Goal: Task Accomplishment & Management: Manage account settings

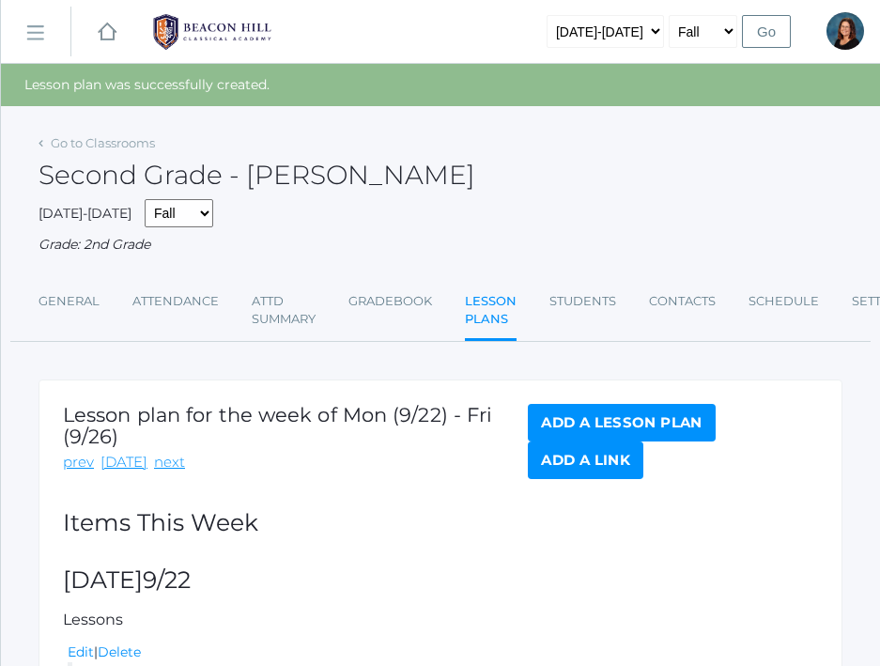
scroll to position [266, 0]
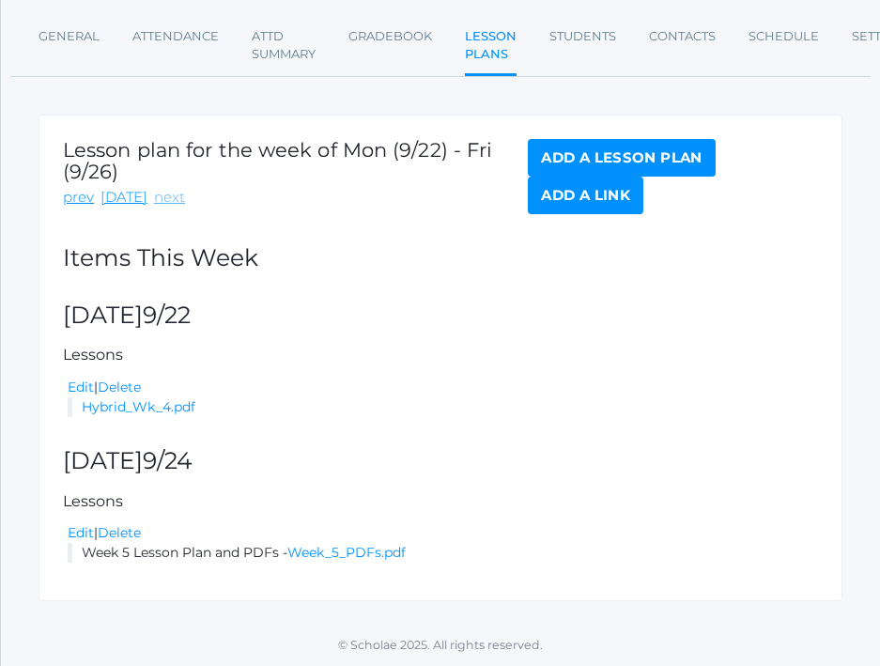
click at [154, 196] on link "next" at bounding box center [169, 198] width 31 height 22
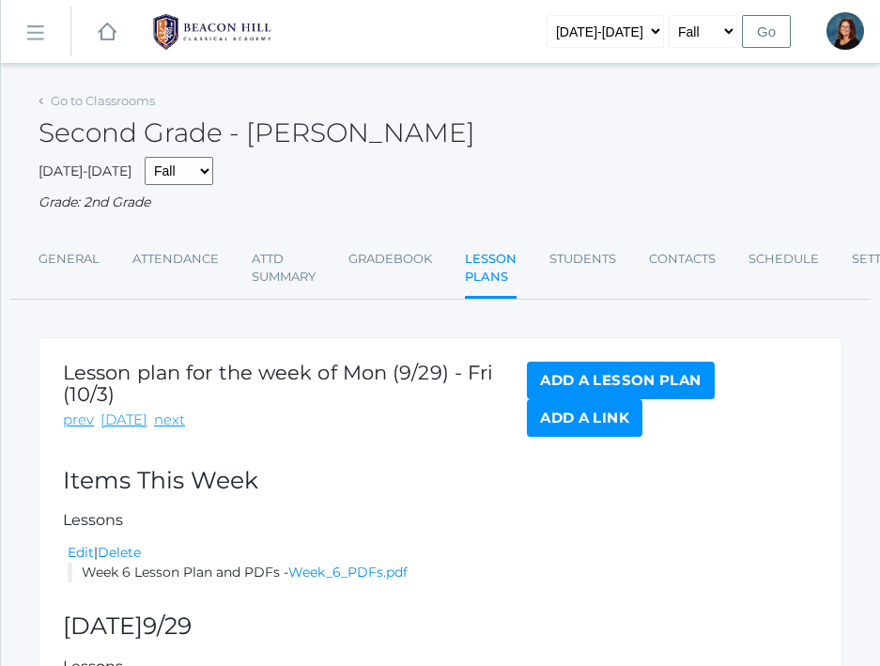
scroll to position [166, 0]
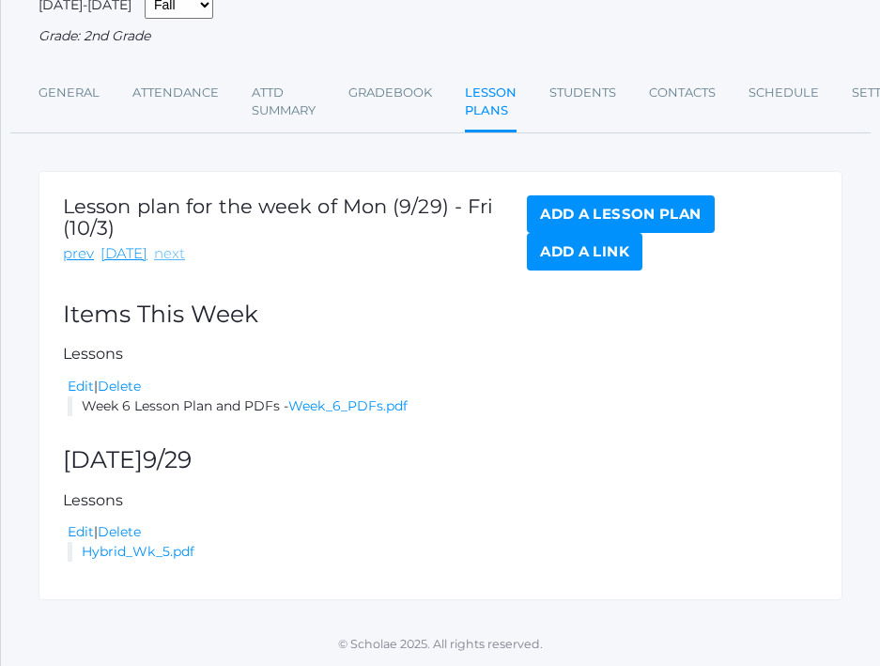
click at [162, 252] on link "next" at bounding box center [169, 254] width 31 height 22
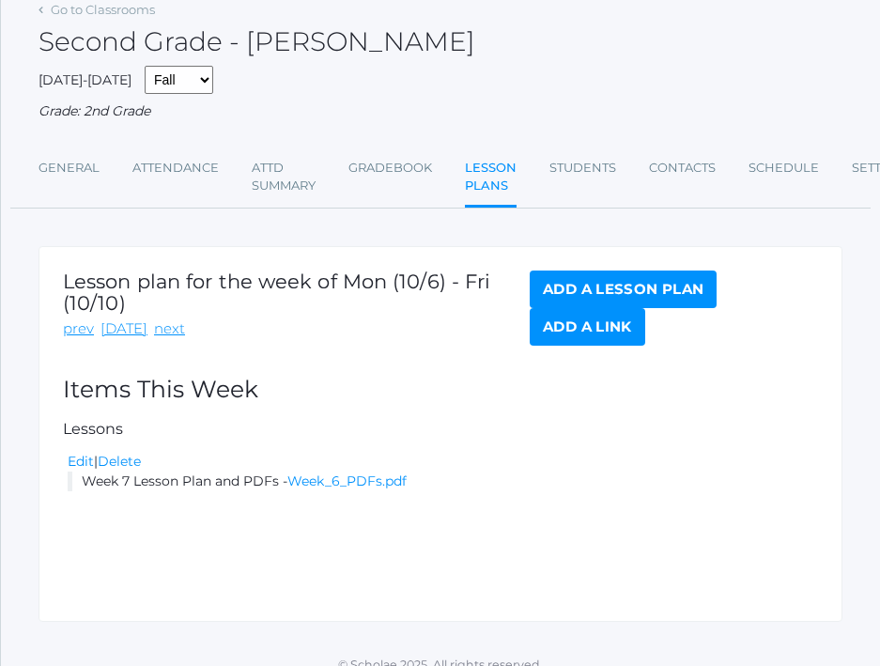
scroll to position [112, 0]
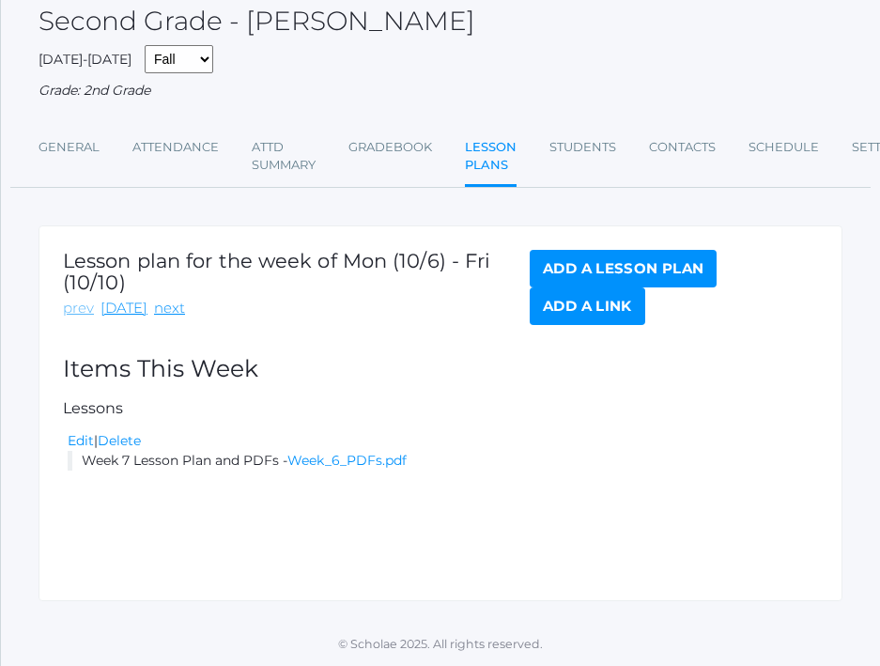
click at [70, 300] on link "prev" at bounding box center [78, 309] width 31 height 22
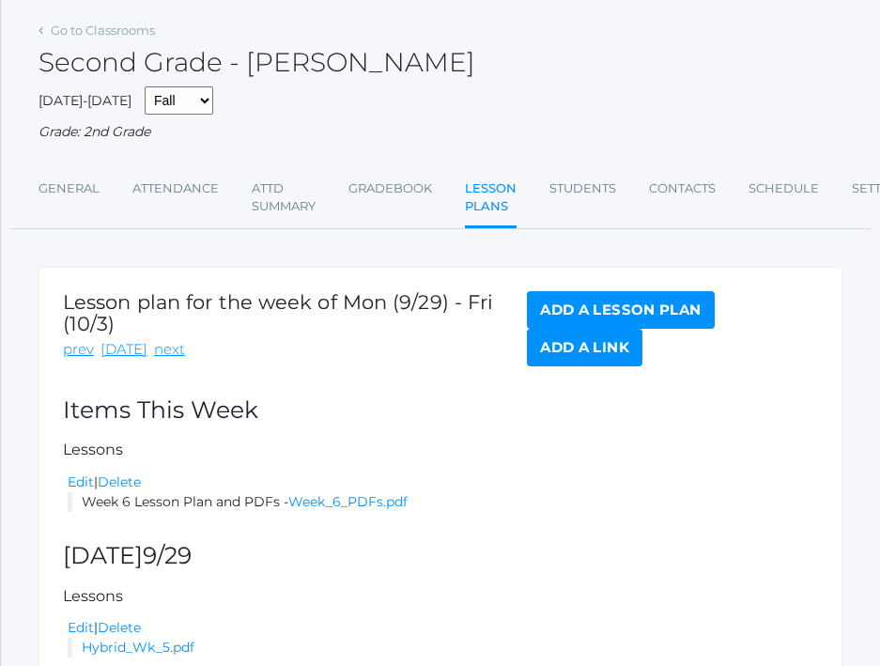
scroll to position [166, 0]
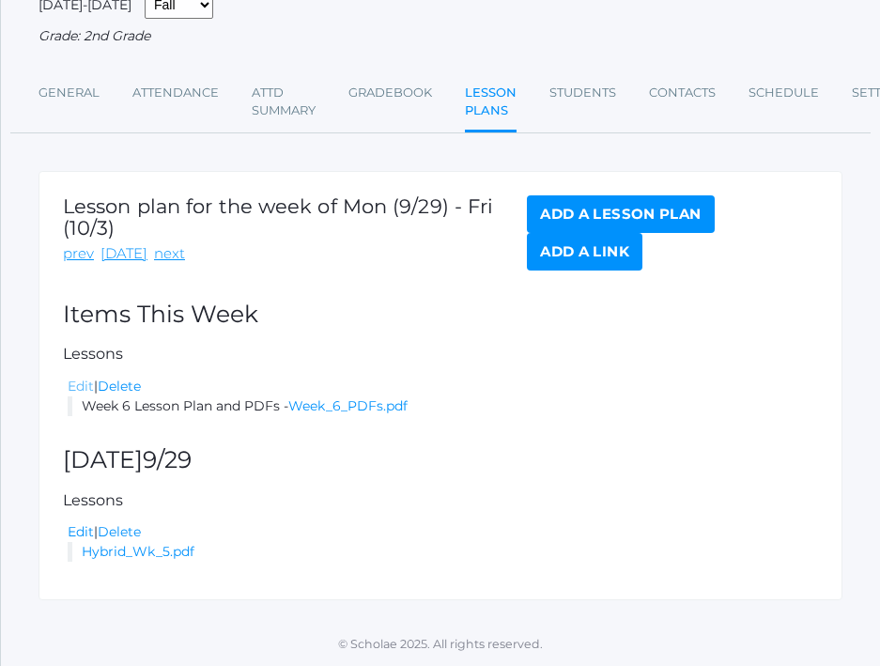
click at [85, 383] on link "Edit" at bounding box center [81, 386] width 26 height 17
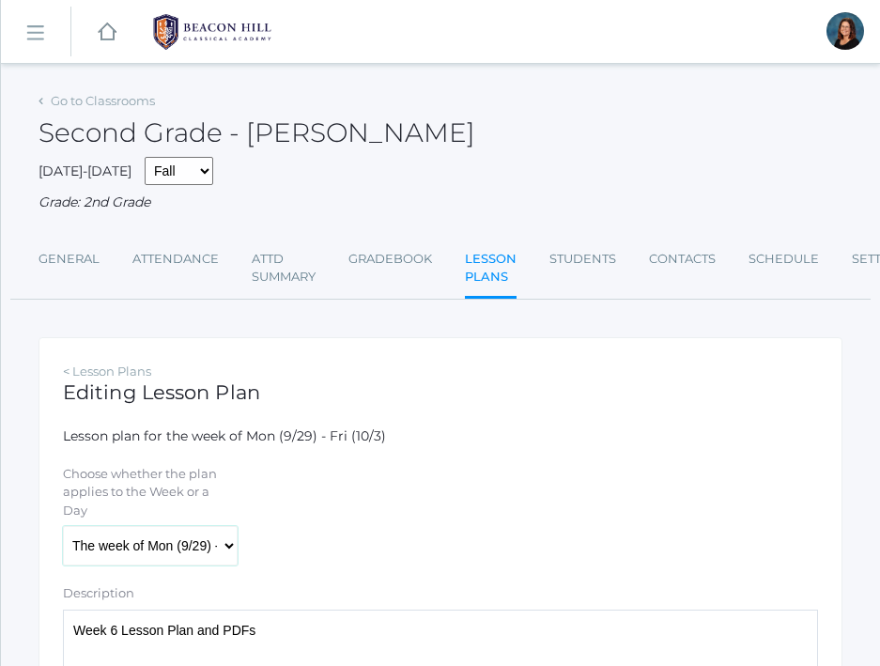
click at [132, 544] on select "The week of Mon (9/29) - Fri (10/3) Monday (9/29) Tuesday (9/30) Wednesday (10/…" at bounding box center [150, 545] width 175 height 39
select select "2025-10-01"
click at [63, 526] on select "The week of Mon (9/29) - Fri (10/3) Monday (9/29) Tuesday (9/30) Wednesday (10/…" at bounding box center [150, 545] width 175 height 39
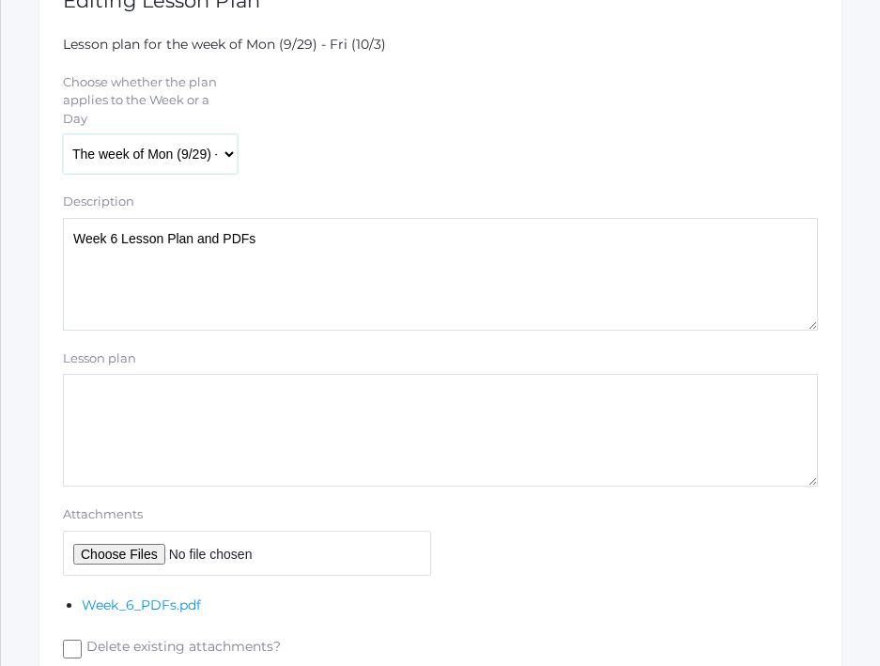
scroll to position [466, 0]
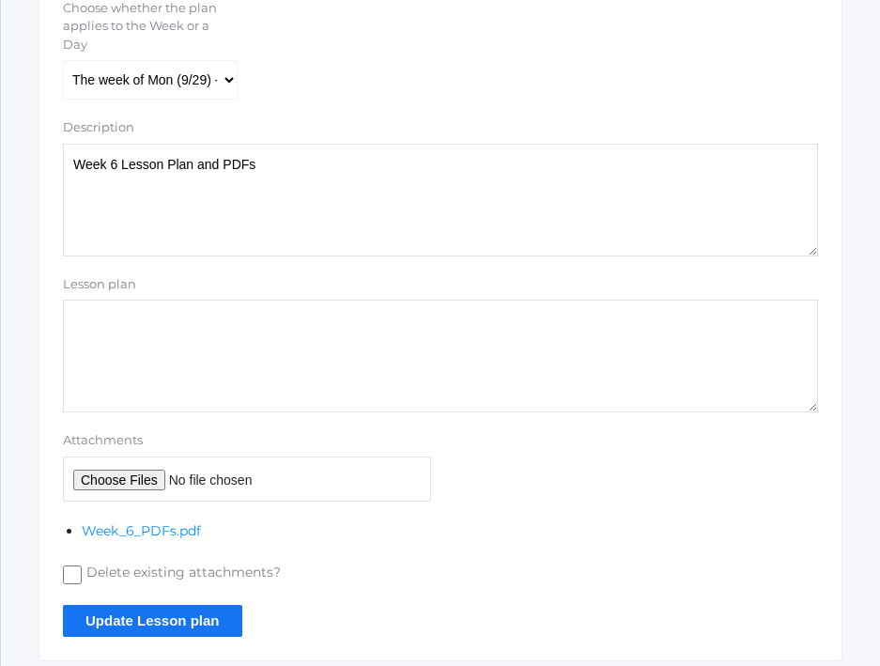
click at [136, 628] on input "Update Lesson plan" at bounding box center [152, 620] width 179 height 31
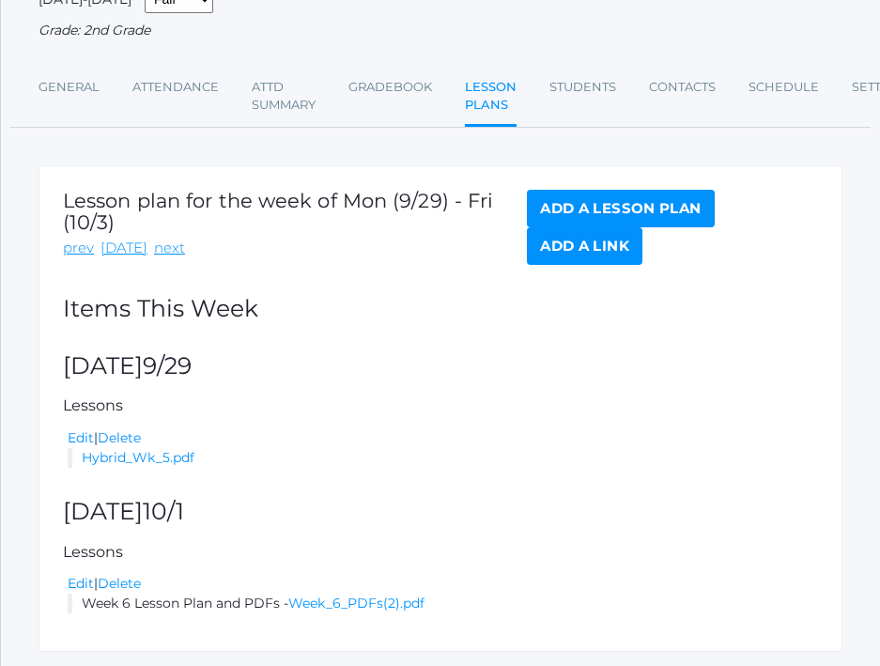
scroll to position [266, 0]
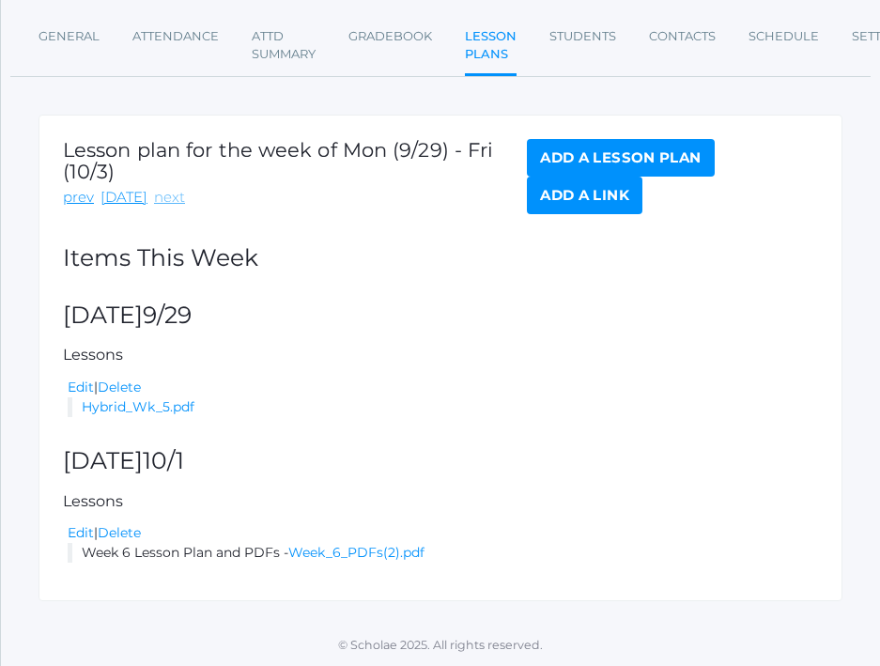
click at [169, 197] on link "next" at bounding box center [169, 198] width 31 height 22
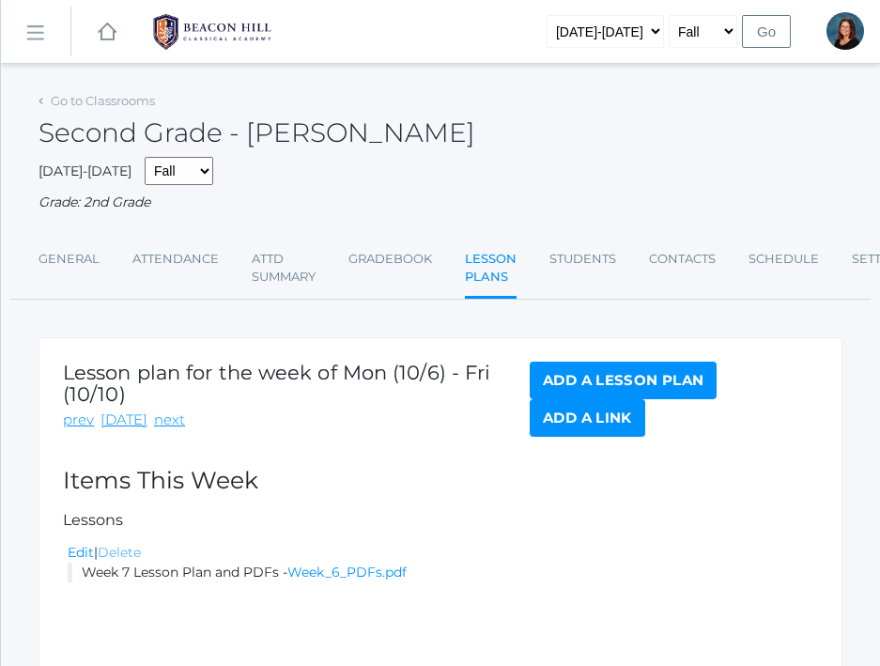
click at [128, 554] on link "Delete" at bounding box center [119, 552] width 43 height 17
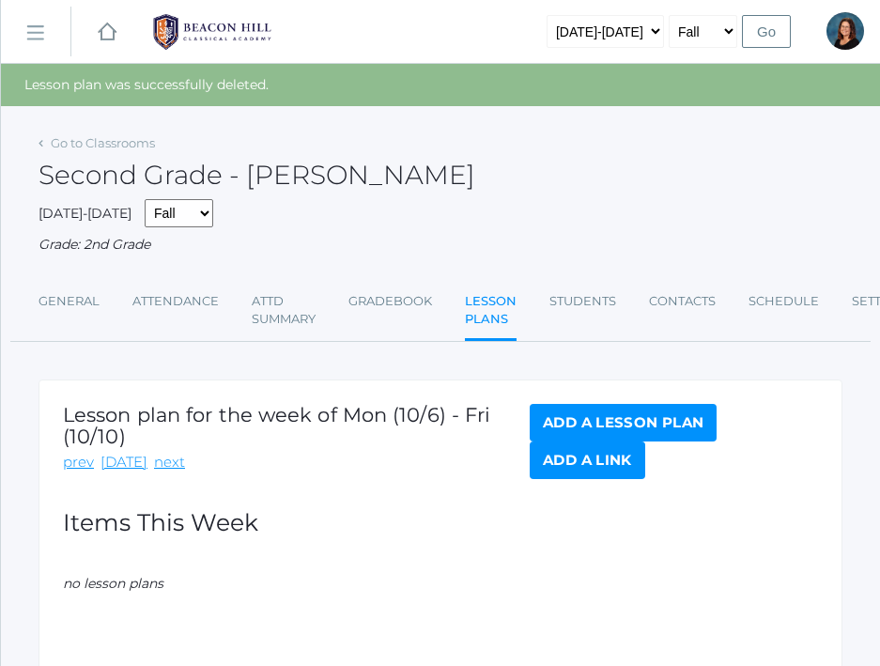
click at [574, 424] on link "Add a Lesson Plan" at bounding box center [623, 423] width 187 height 38
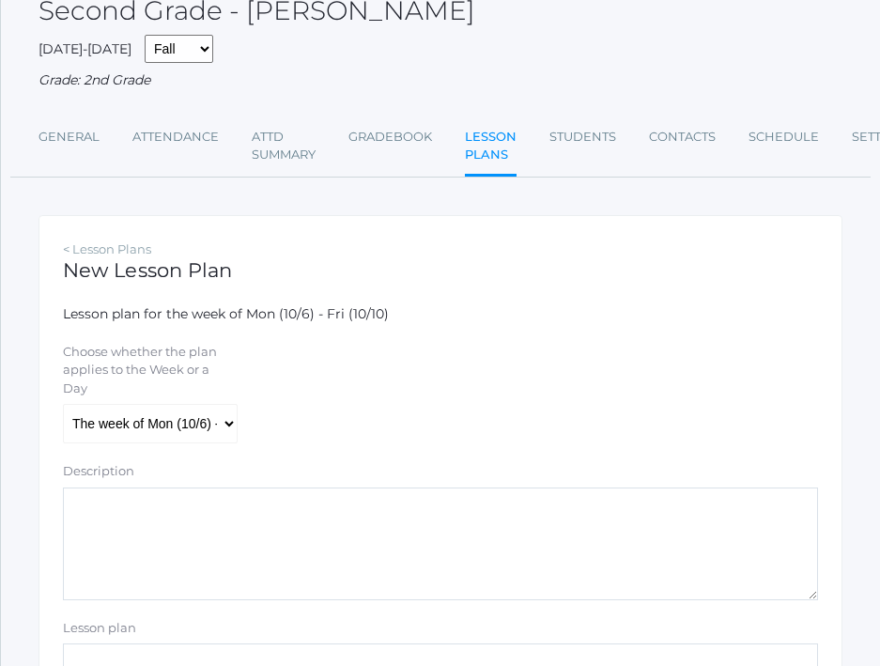
scroll to position [159, 0]
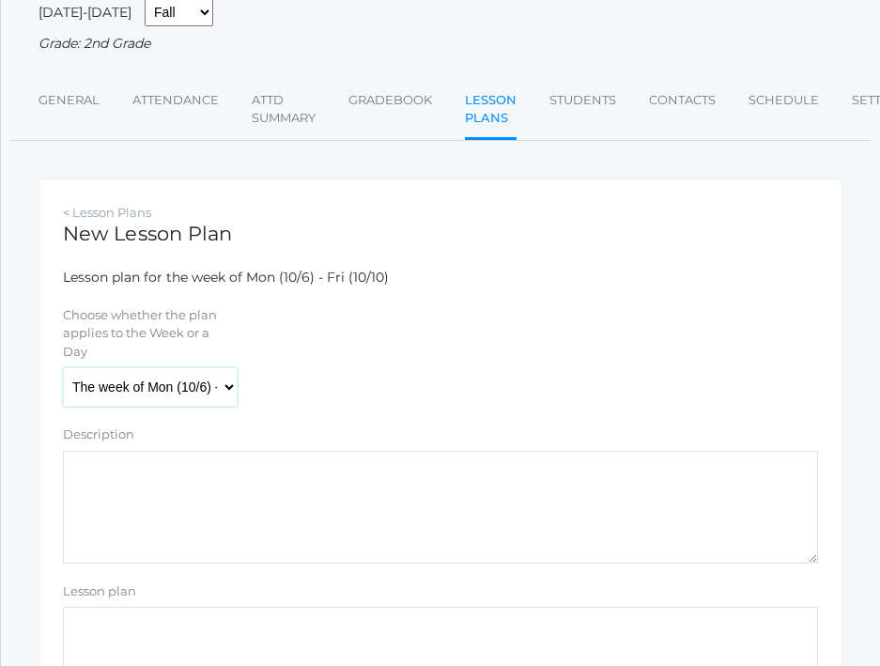
click at [189, 374] on select "The week of Mon (10/6) - Fri (10/10) [DATE] (10/6) [DATE] (10/7) [DATE] (10/8) …" at bounding box center [150, 386] width 175 height 39
select select "[DATE]"
click at [63, 367] on select "The week of Mon (10/6) - Fri (10/10) [DATE] (10/6) [DATE] (10/7) [DATE] (10/8) …" at bounding box center [150, 386] width 175 height 39
click at [186, 508] on textarea "Description" at bounding box center [440, 507] width 755 height 113
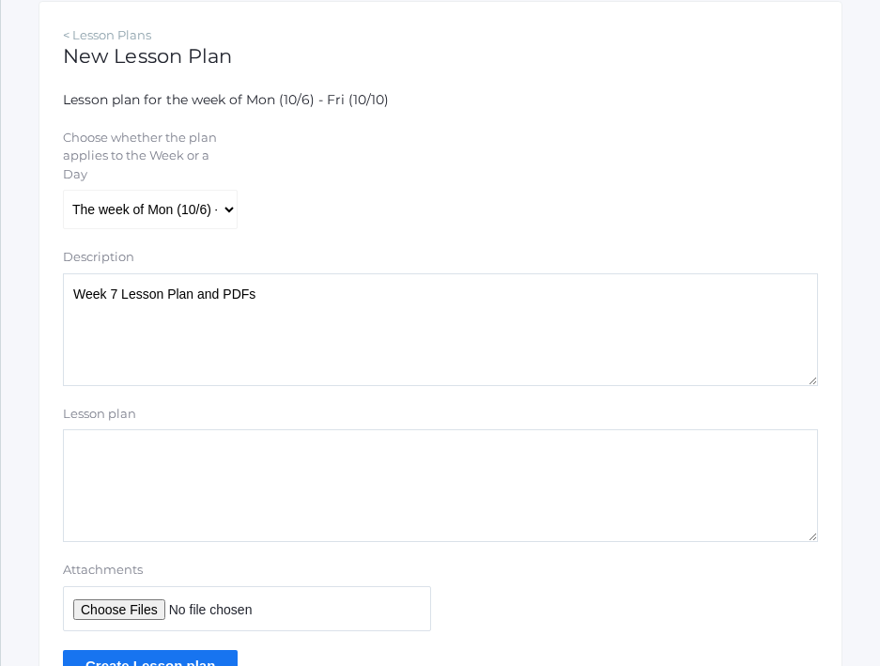
scroll to position [442, 0]
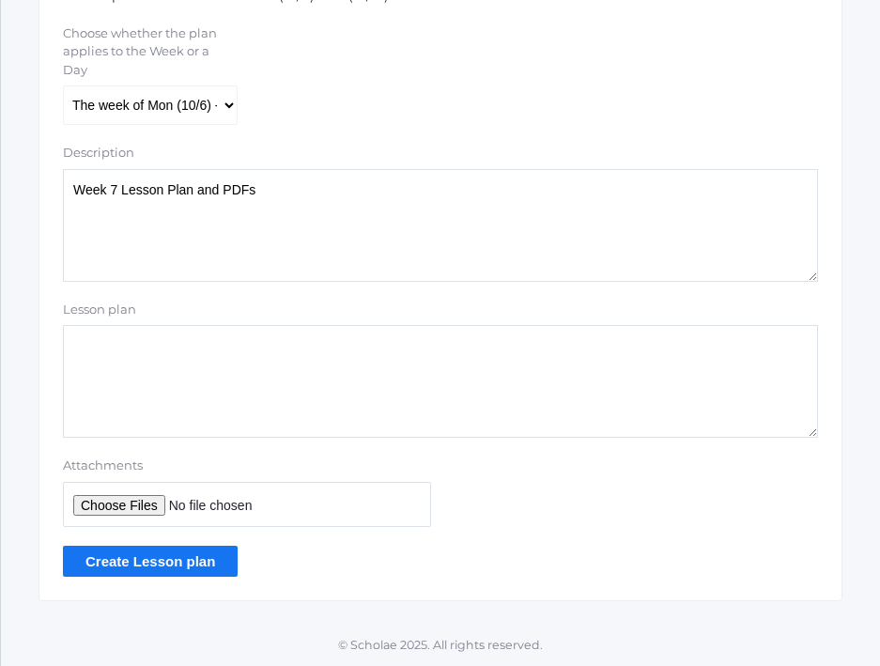
type textarea "Week 7 Lesson Plan and PDFs"
click at [125, 504] on input "Attachments" at bounding box center [247, 504] width 368 height 45
type input "C:\fakepath\Week 7 PDFs.pdf"
click at [165, 560] on input "Create Lesson plan" at bounding box center [150, 561] width 175 height 31
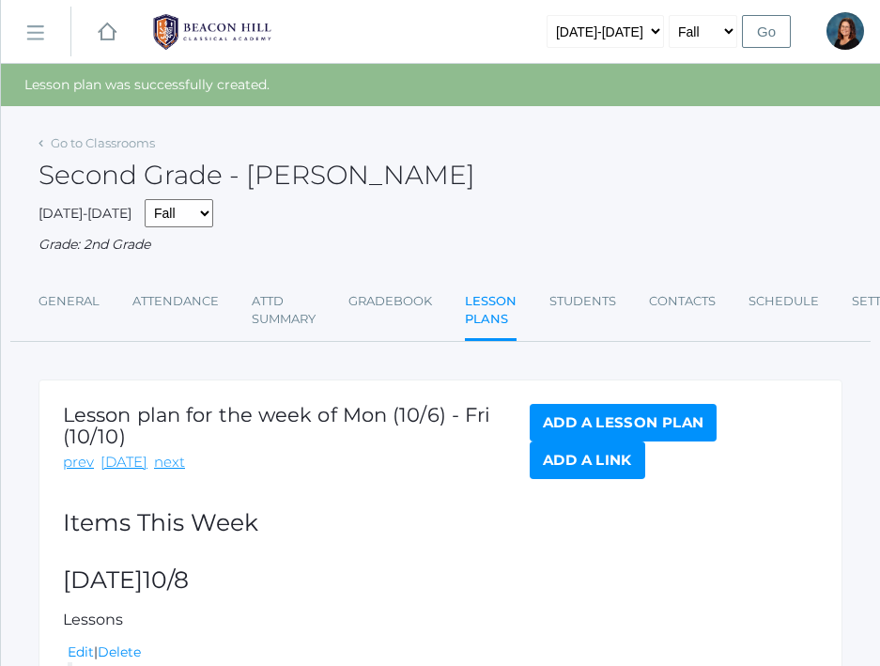
scroll to position [154, 0]
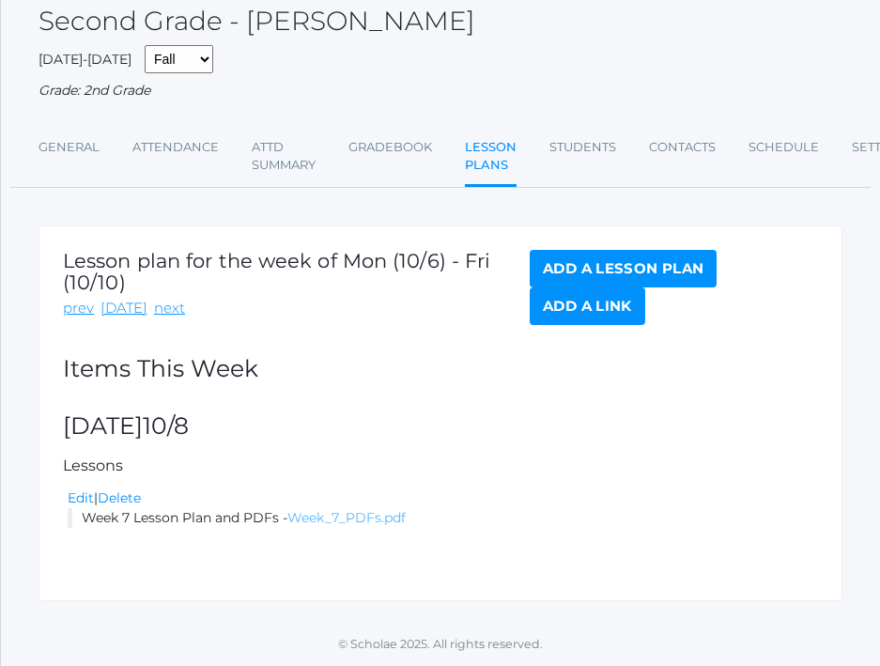
click at [344, 519] on link "Week_7_PDFs.pdf" at bounding box center [346, 517] width 118 height 17
click at [134, 497] on link "Delete" at bounding box center [119, 497] width 43 height 17
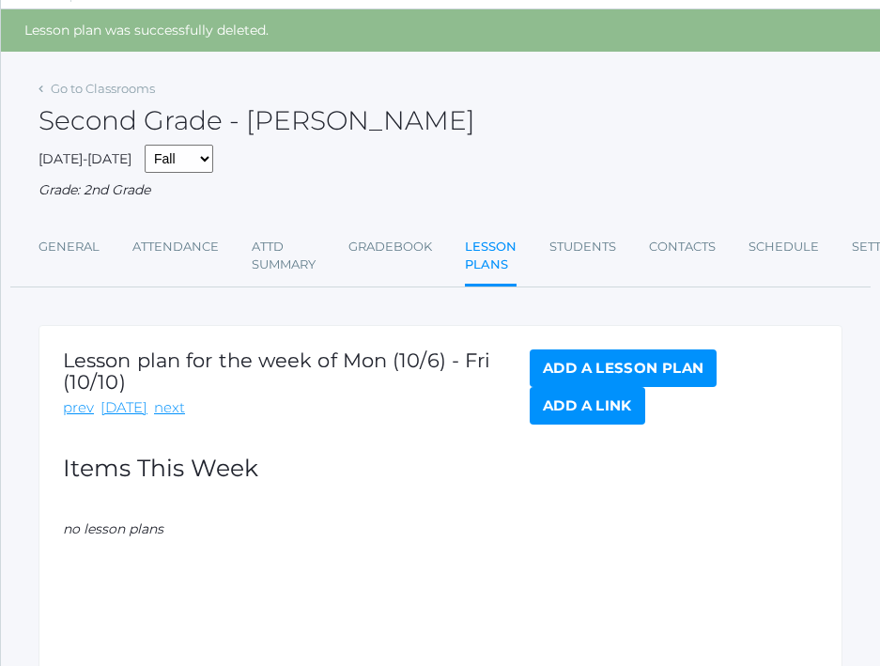
scroll to position [61, 0]
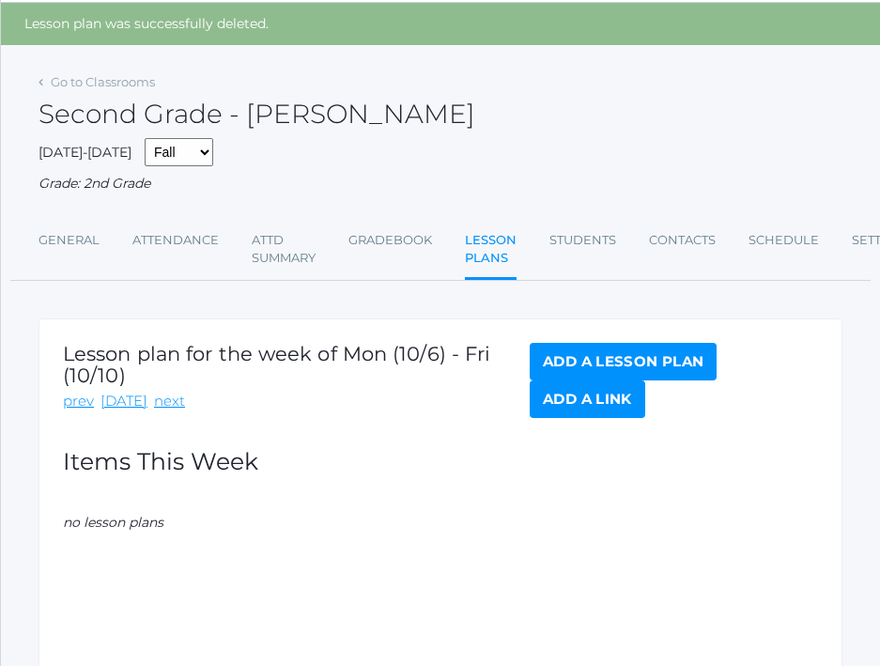
click at [584, 365] on link "Add a Lesson Plan" at bounding box center [623, 362] width 187 height 38
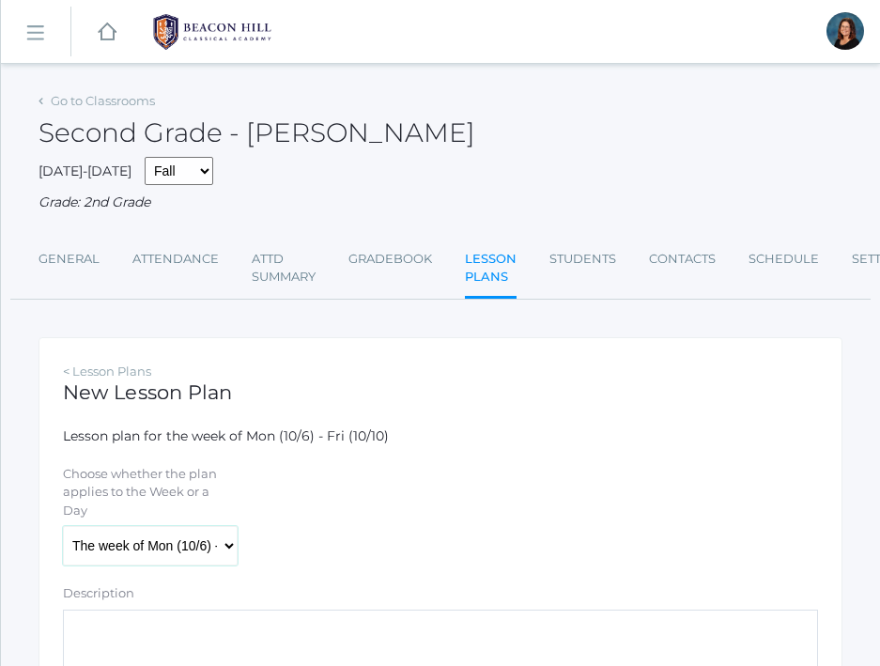
click at [173, 562] on select "The week of Mon (10/6) - Fri (10/10) [DATE] (10/6) [DATE] (10/7) [DATE] (10/8) …" at bounding box center [150, 545] width 175 height 39
select select "2025-10-08"
click at [63, 526] on select "The week of Mon (10/6) - Fri (10/10) Monday (10/6) Tuesday (10/7) Wednesday (10…" at bounding box center [150, 545] width 175 height 39
click at [161, 630] on textarea "Description" at bounding box center [440, 666] width 755 height 113
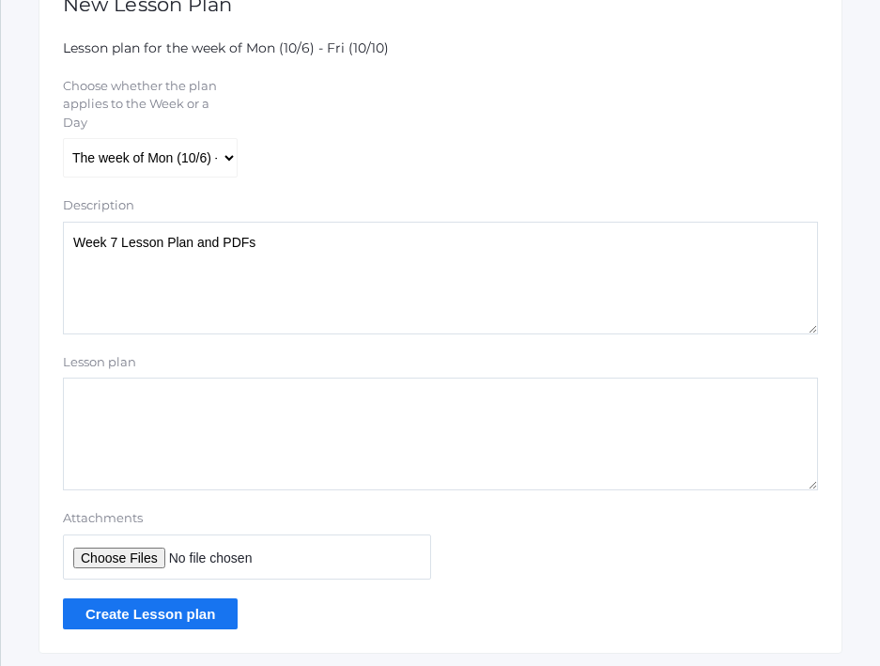
scroll to position [389, 0]
type textarea "Week 7 Lesson Plan and PDFs"
click at [103, 557] on input "Attachments" at bounding box center [247, 556] width 368 height 45
type input "C:\fakepath\Week 7 PDFs.pdf"
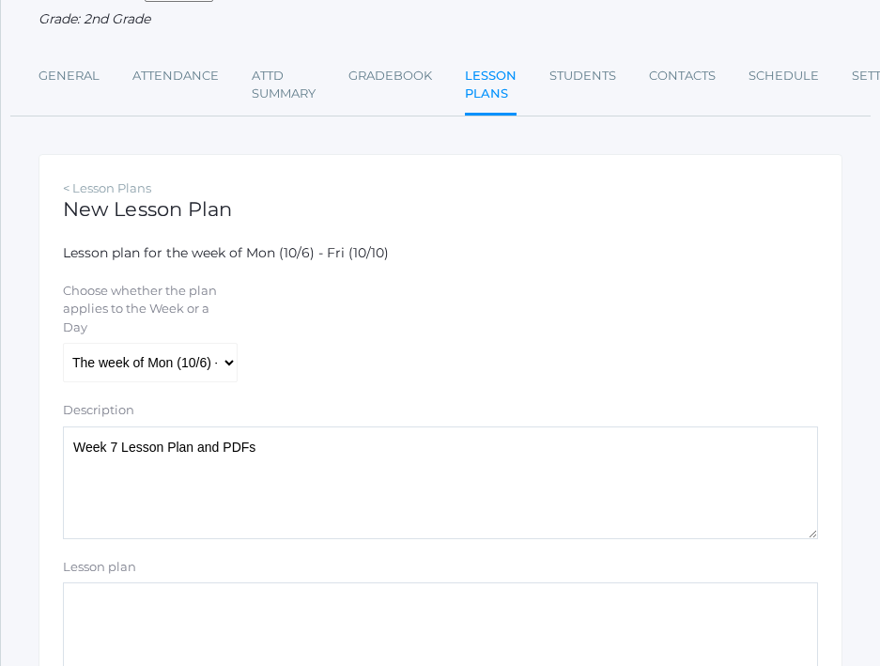
scroll to position [442, 0]
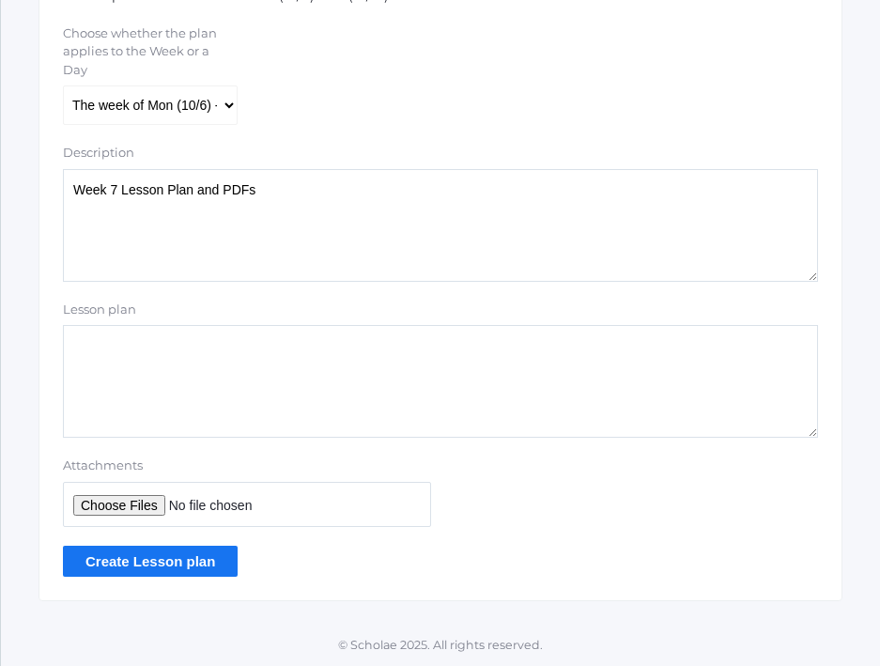
click at [221, 555] on input "Create Lesson plan" at bounding box center [150, 561] width 175 height 31
